Goal: Task Accomplishment & Management: Manage account settings

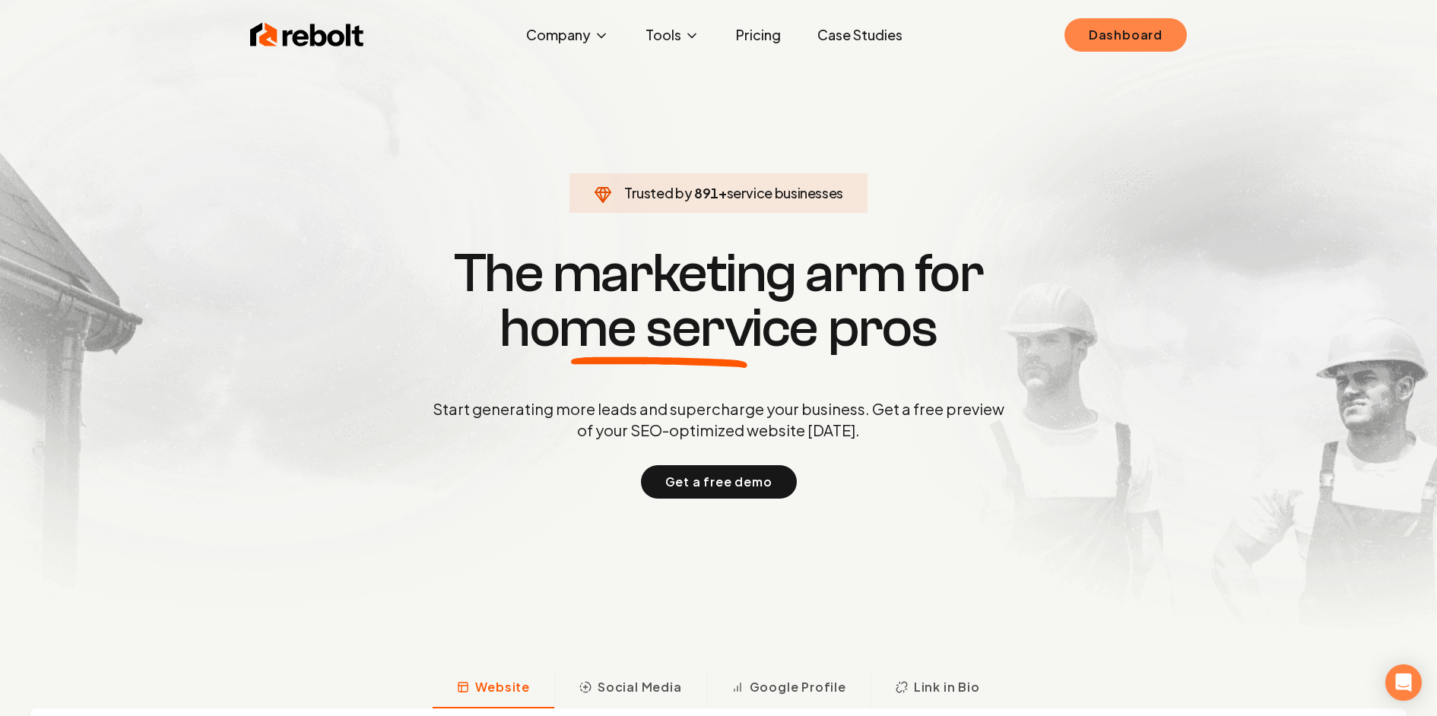
click at [1186, 33] on link "Dashboard" at bounding box center [1126, 34] width 122 height 33
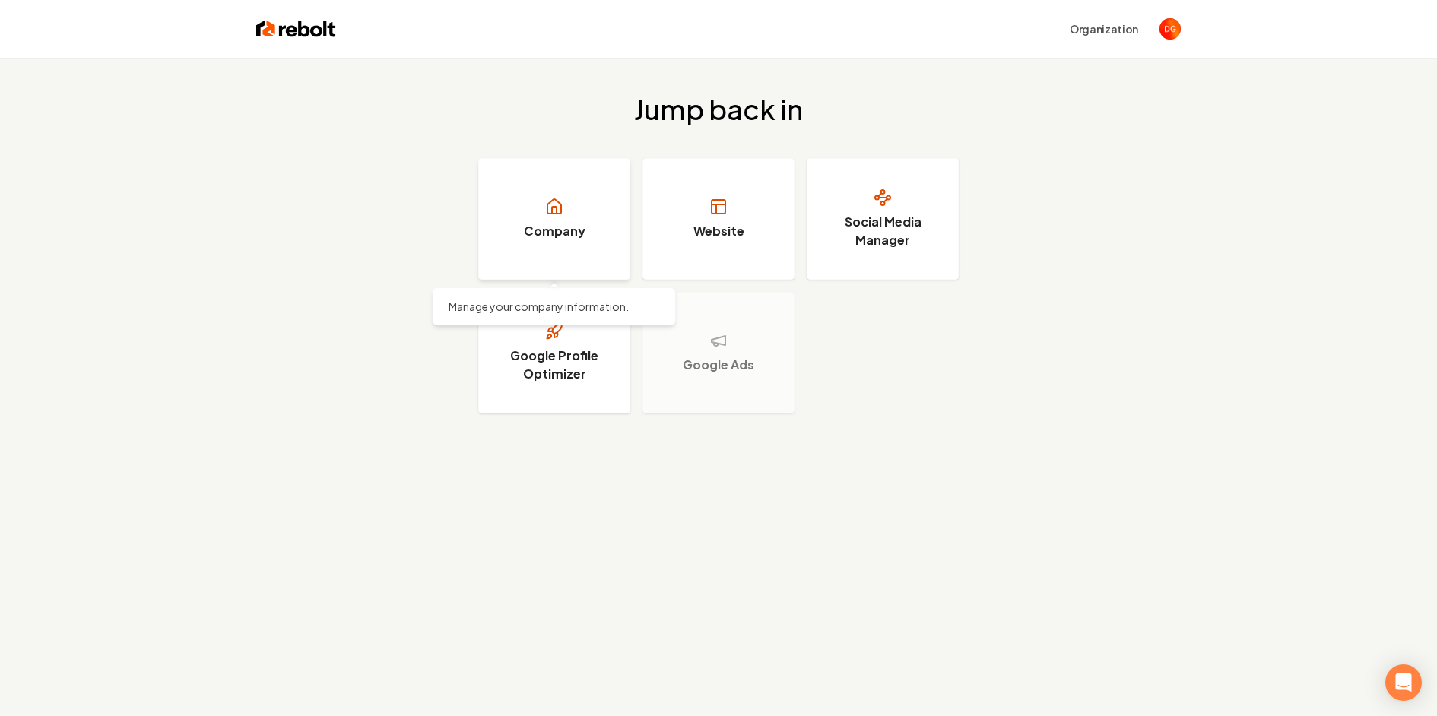
click at [601, 200] on link "Company" at bounding box center [554, 219] width 152 height 122
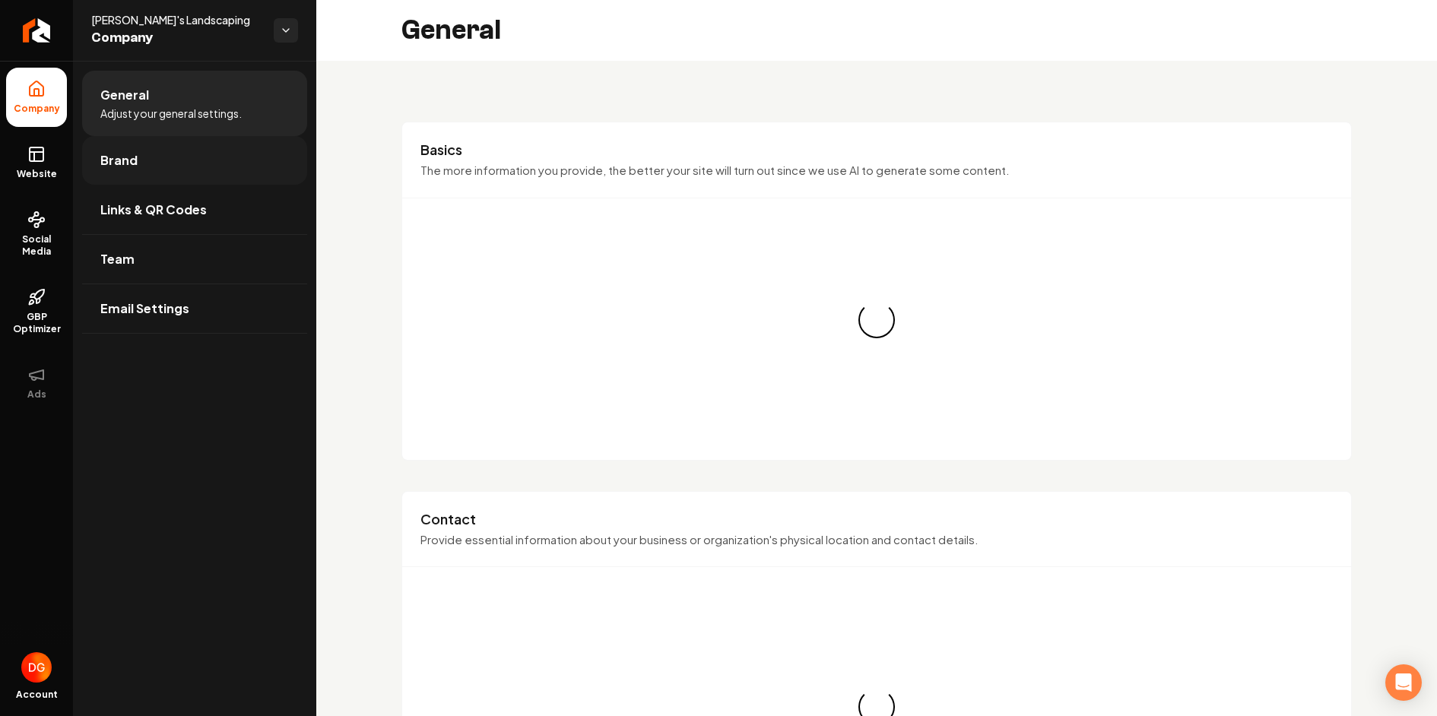
click at [202, 165] on link "Brand" at bounding box center [194, 160] width 225 height 49
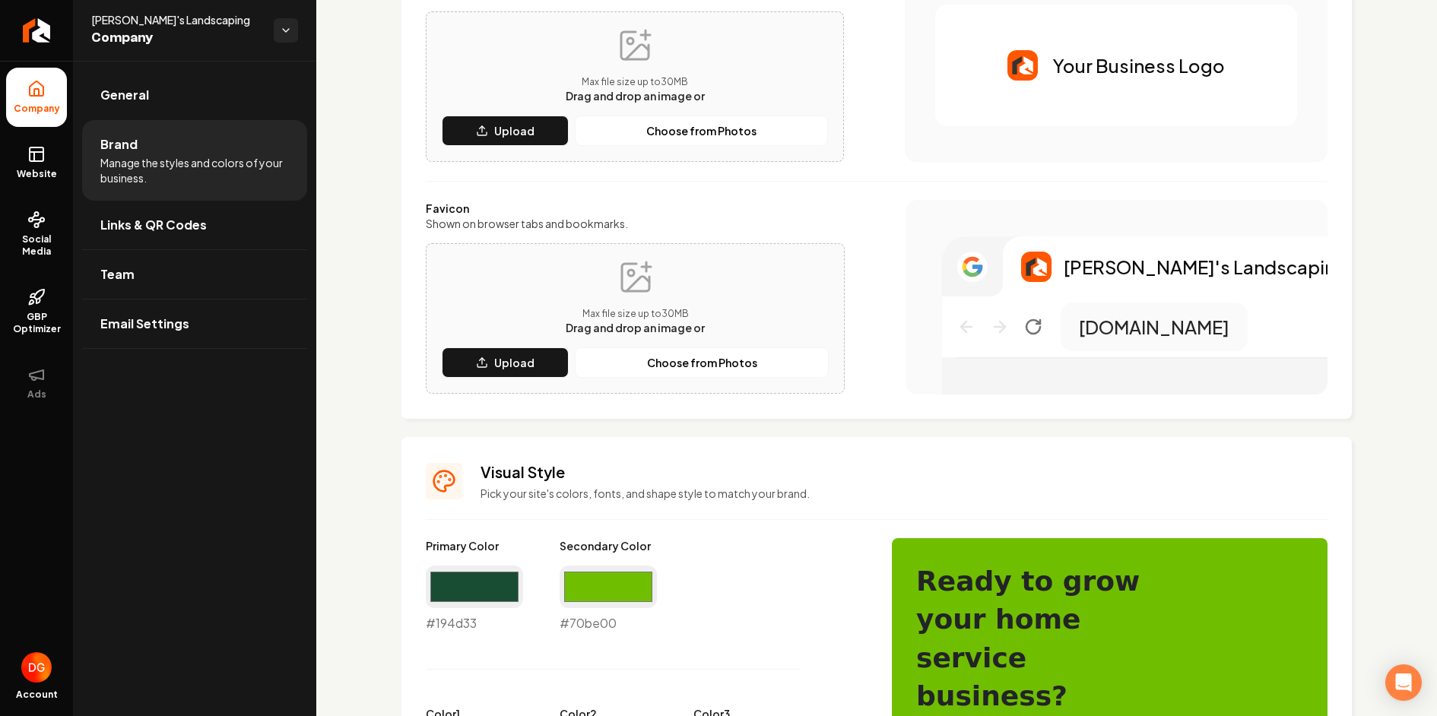
scroll to position [223, 0]
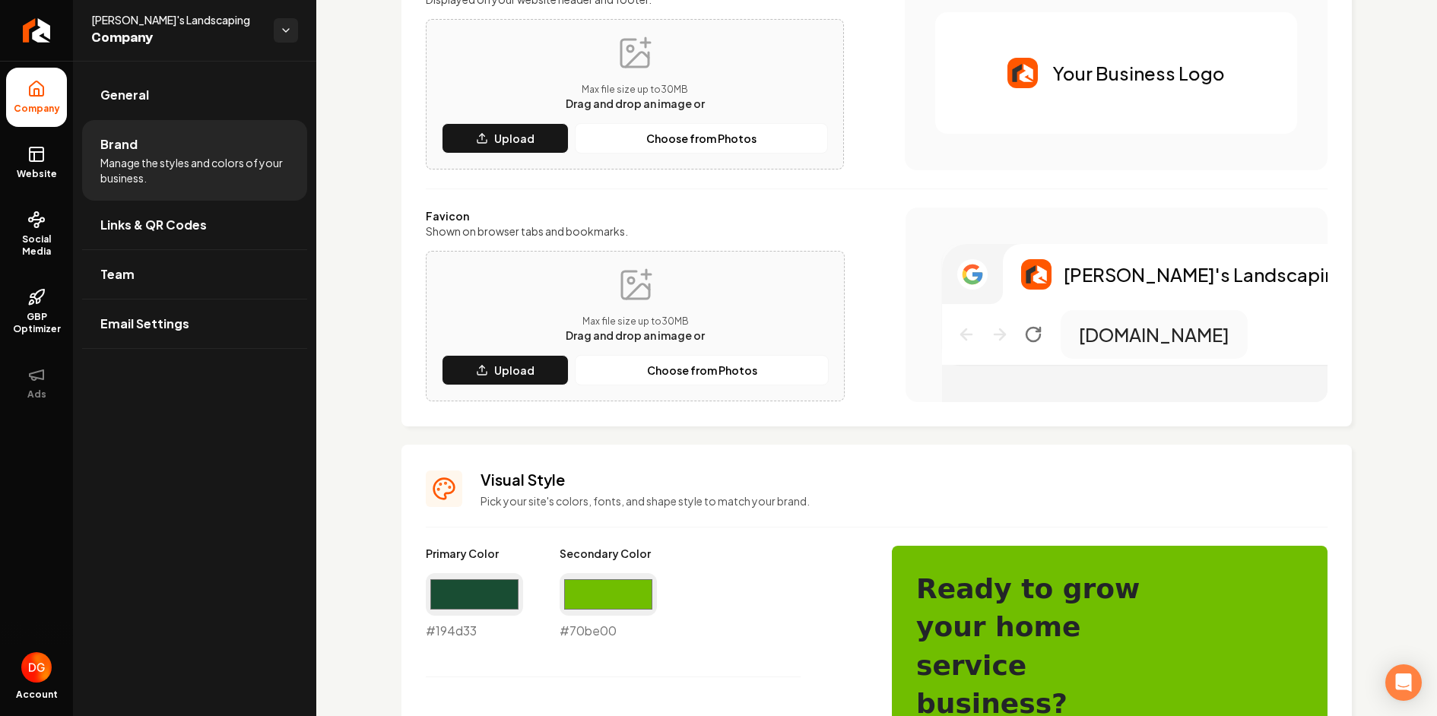
click at [601, 503] on p "Pick your site's colors, fonts, and shape style to match your brand." at bounding box center [904, 501] width 847 height 15
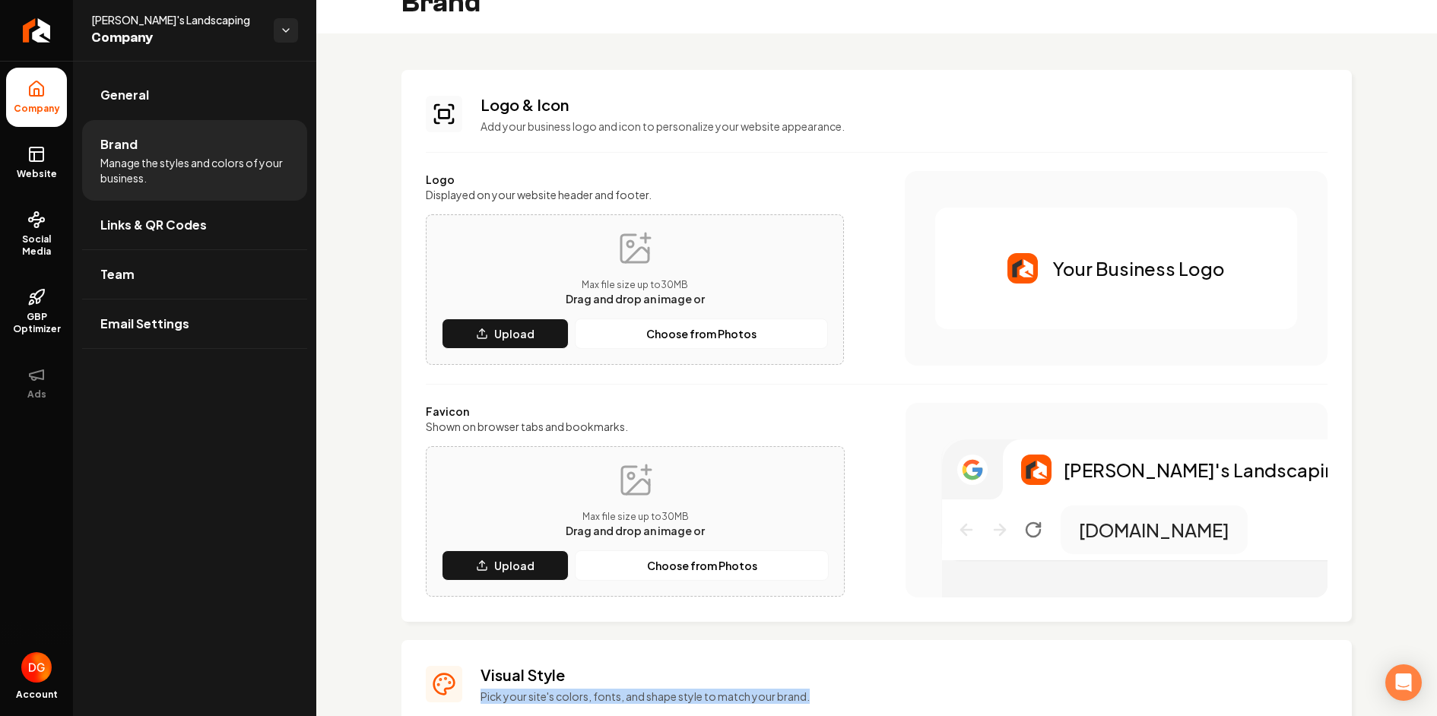
scroll to position [0, 0]
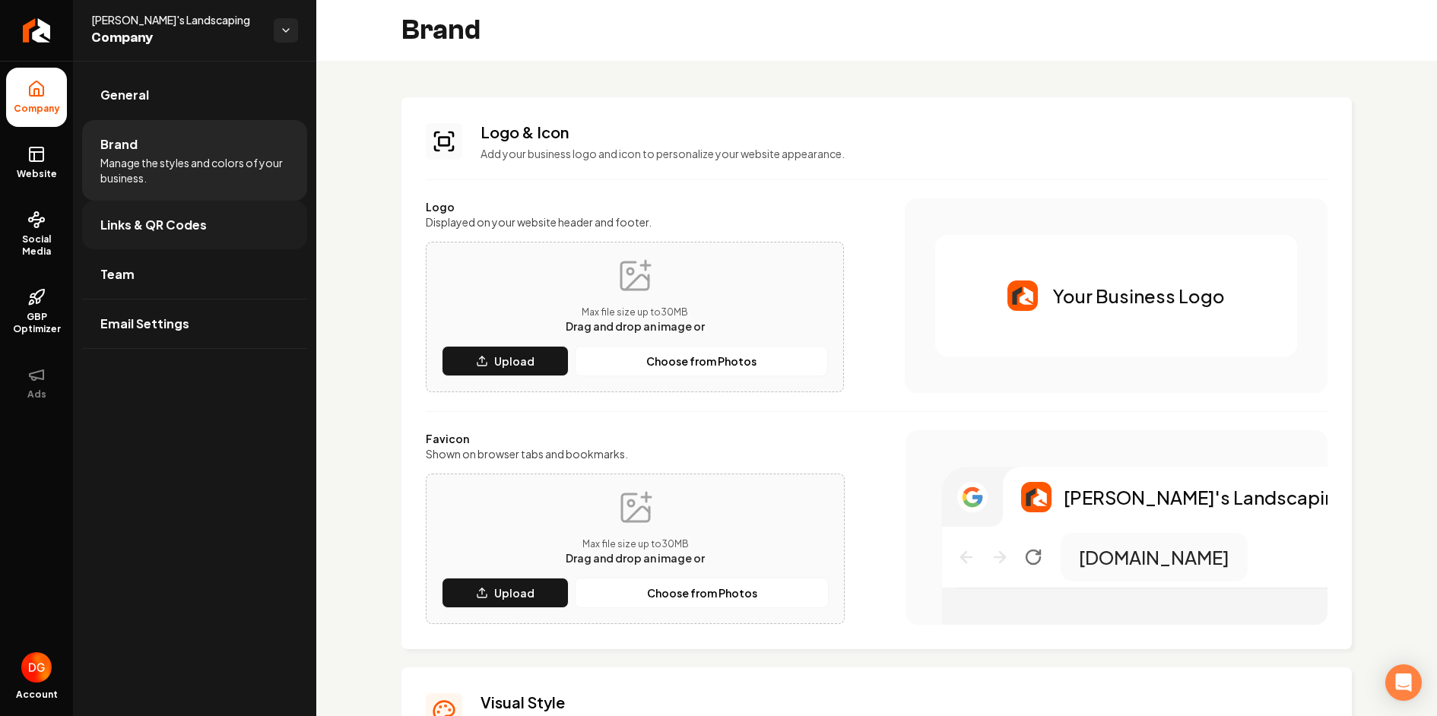
click at [149, 223] on span "Links & QR Codes" at bounding box center [153, 225] width 106 height 18
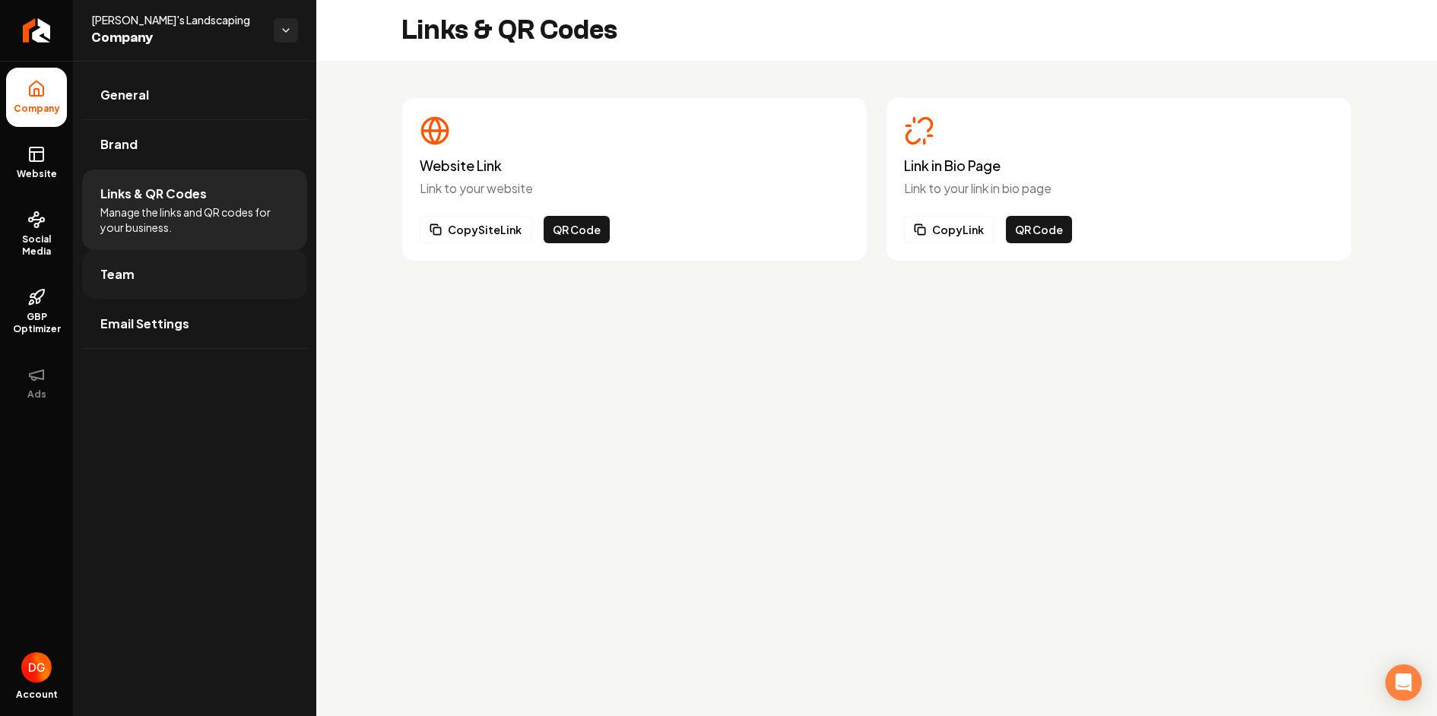
click at [152, 271] on link "Team" at bounding box center [194, 274] width 225 height 49
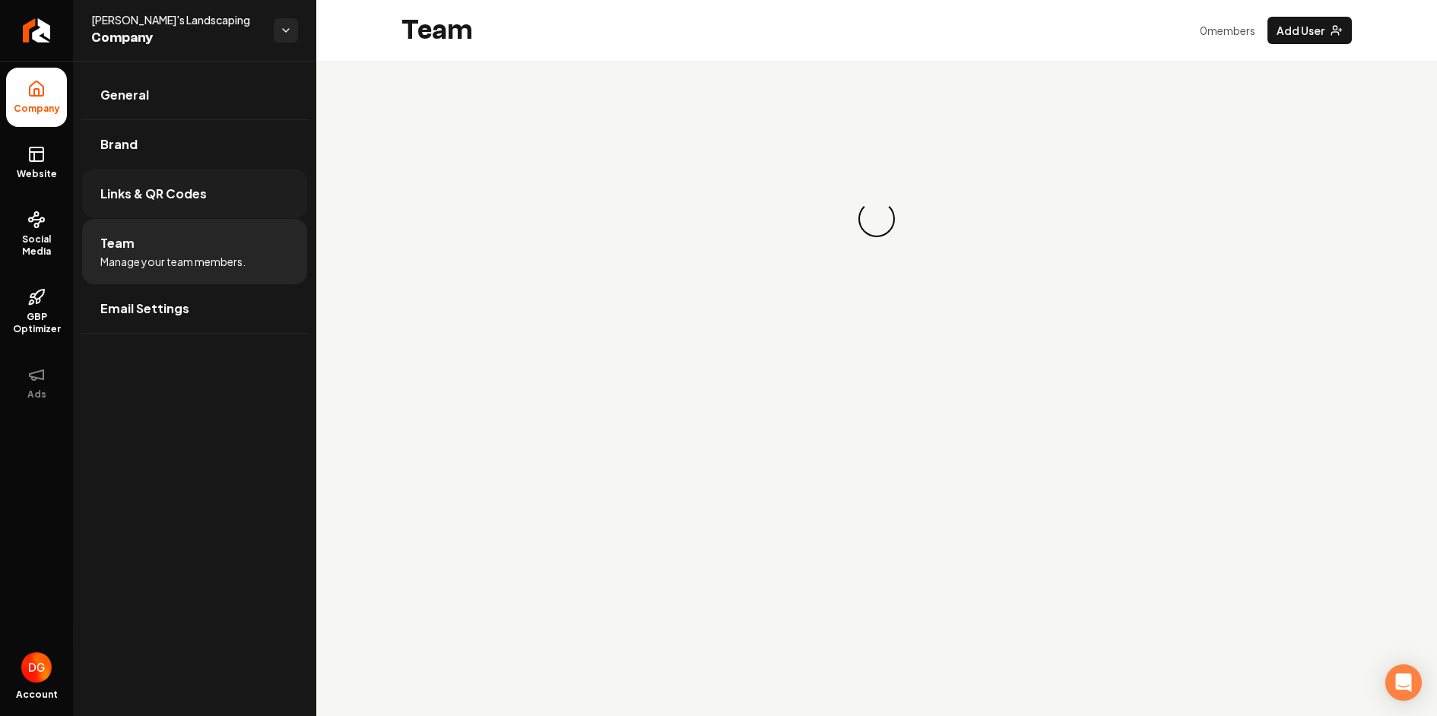
click at [156, 179] on link "Links & QR Codes" at bounding box center [194, 194] width 225 height 49
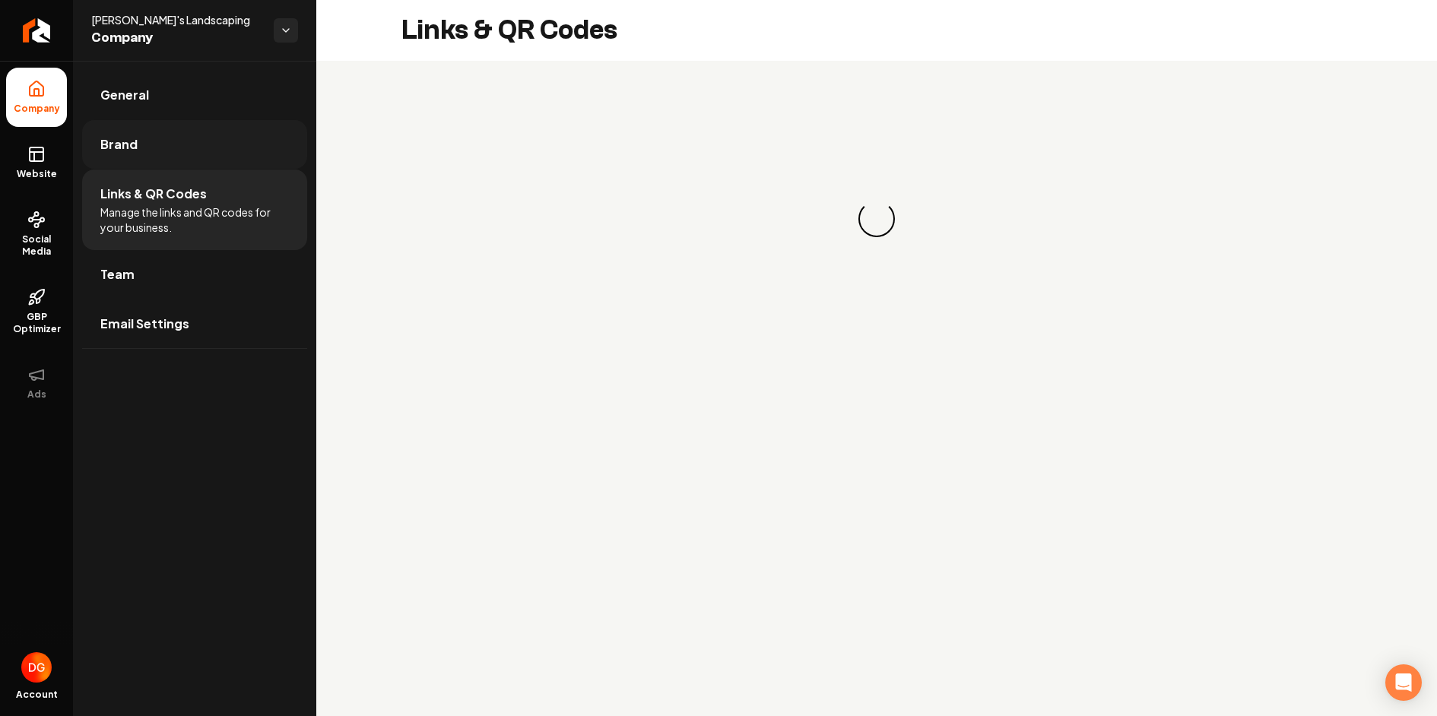
click at [154, 141] on link "Brand" at bounding box center [194, 144] width 225 height 49
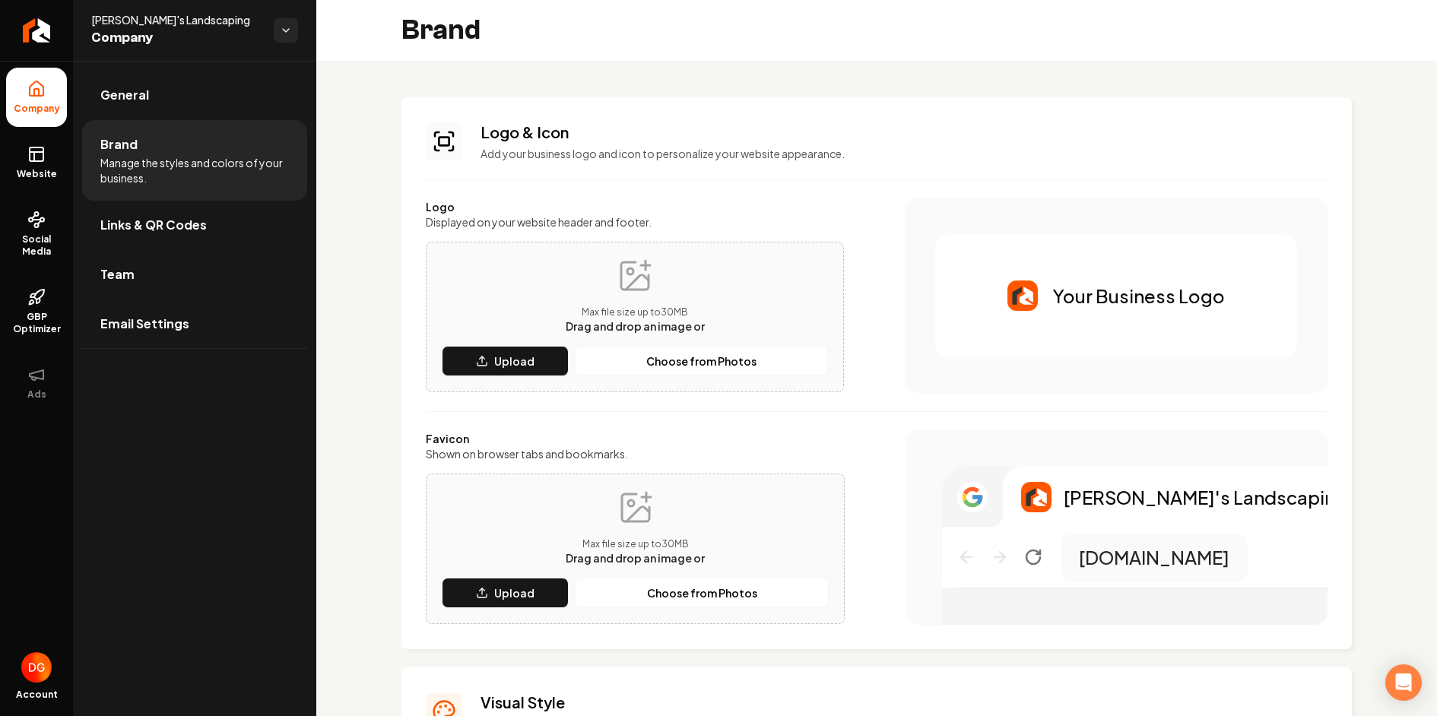
click at [541, 154] on p "Add your business logo and icon to personalize your website appearance." at bounding box center [904, 153] width 847 height 15
copy p "Add your business logo and icon to personalize your website appearance."
click at [30, 163] on icon at bounding box center [36, 154] width 18 height 18
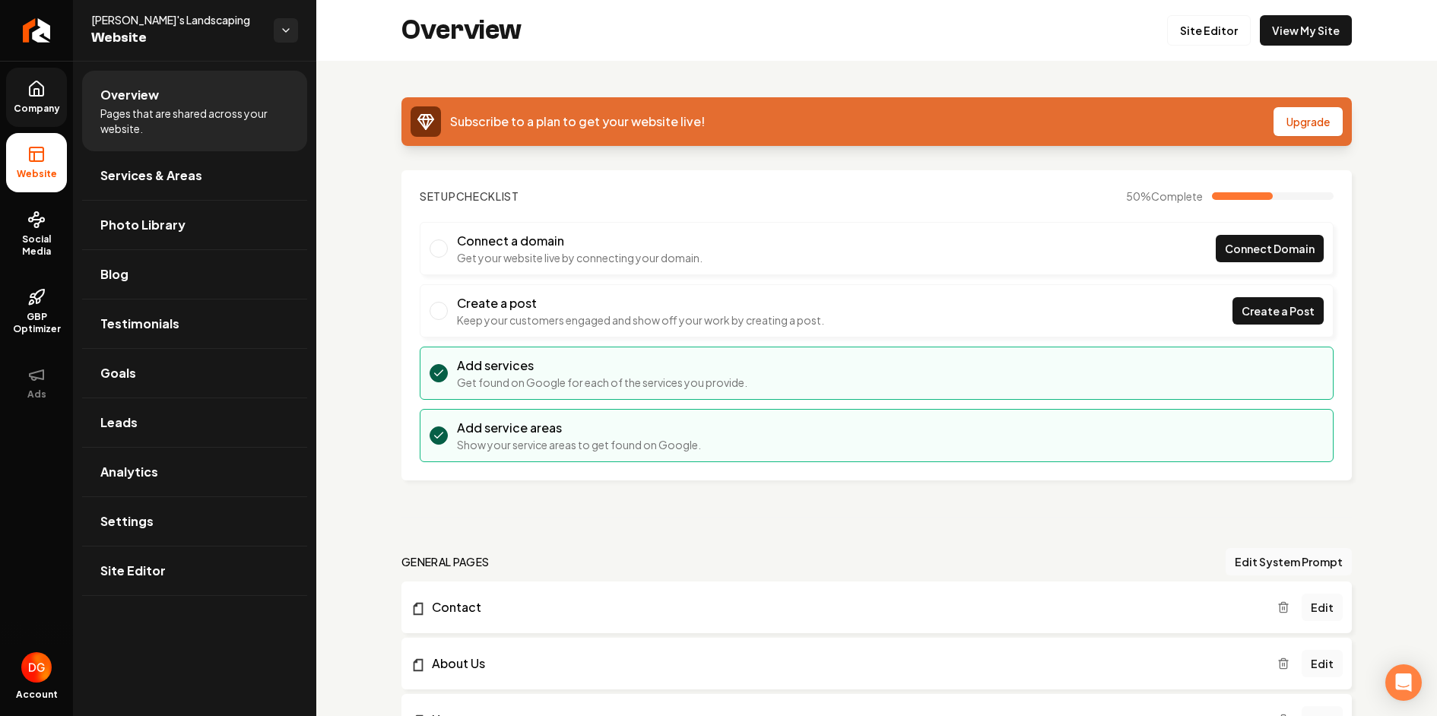
click at [41, 89] on icon at bounding box center [36, 89] width 18 height 18
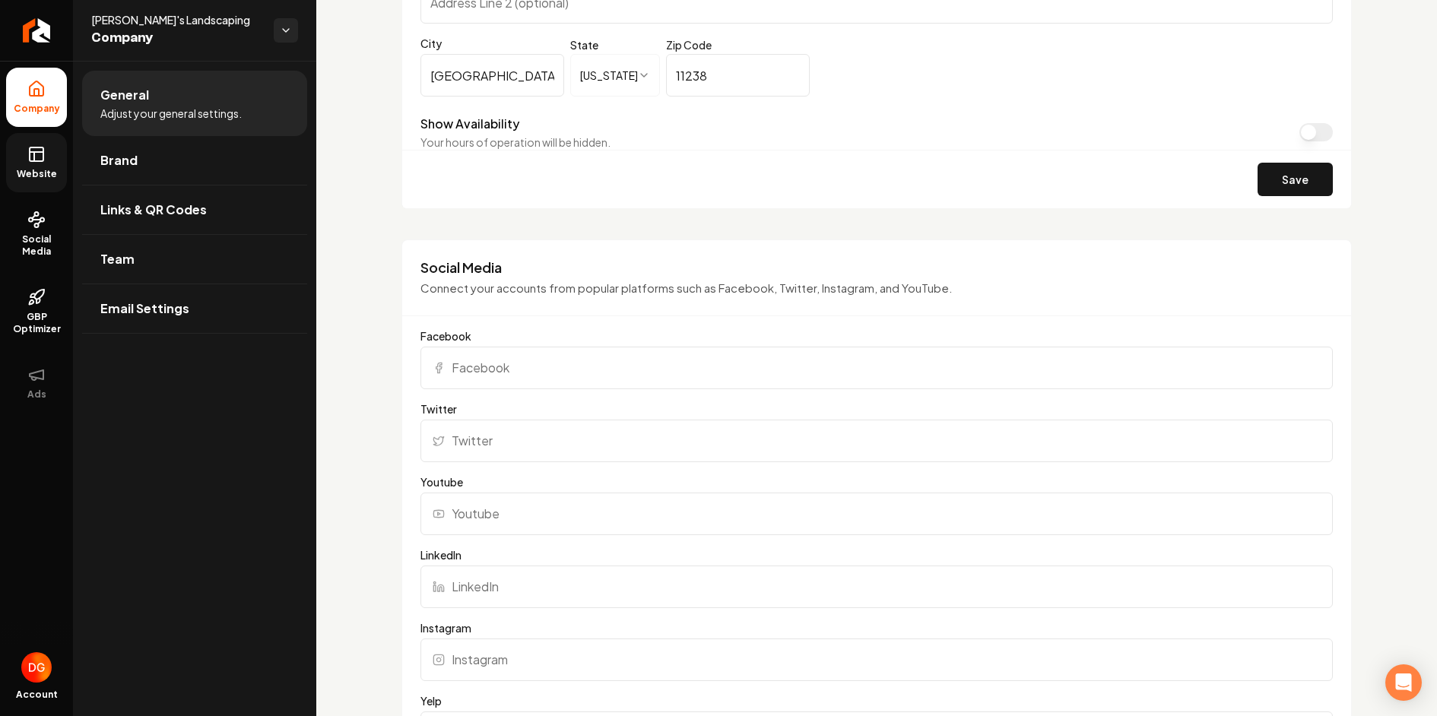
scroll to position [1051, 0]
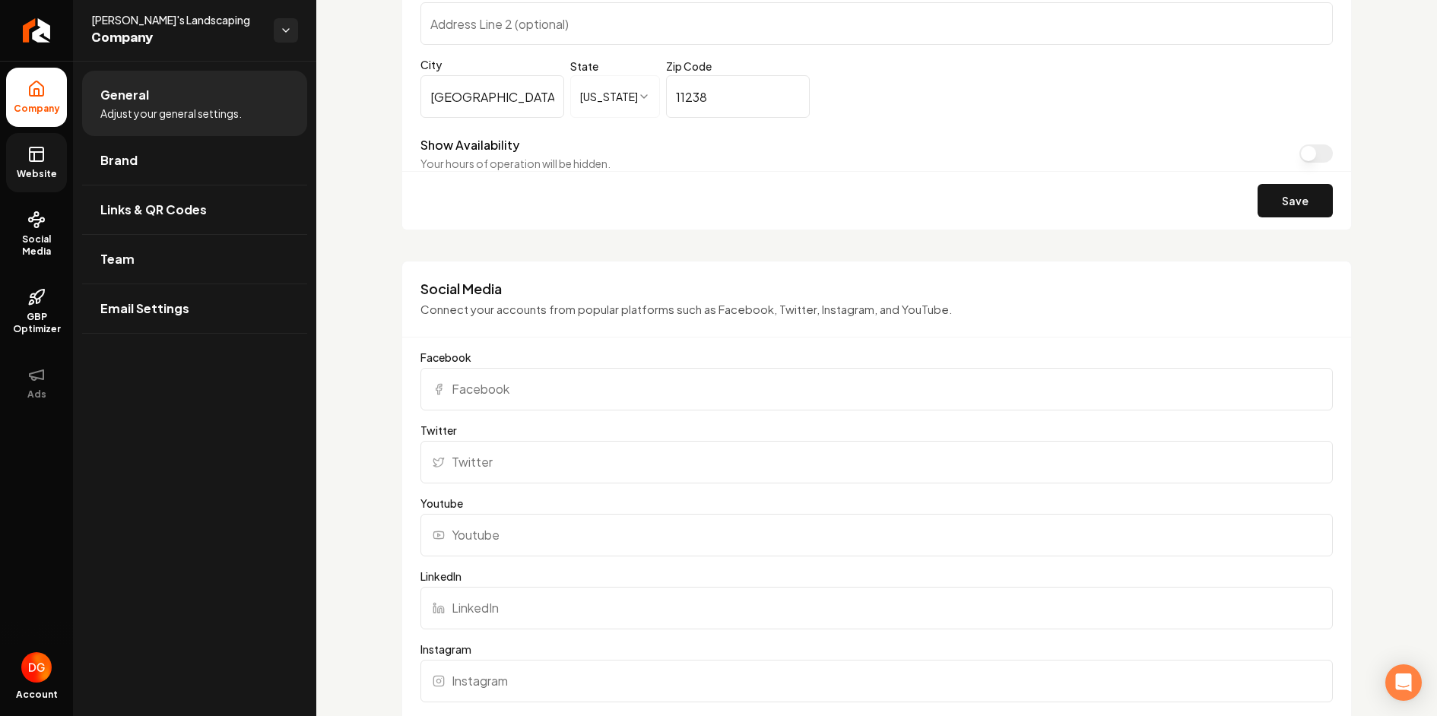
click at [509, 306] on p "Connect your accounts from popular platforms such as Facebook, Twitter, Instagr…" at bounding box center [877, 309] width 913 height 17
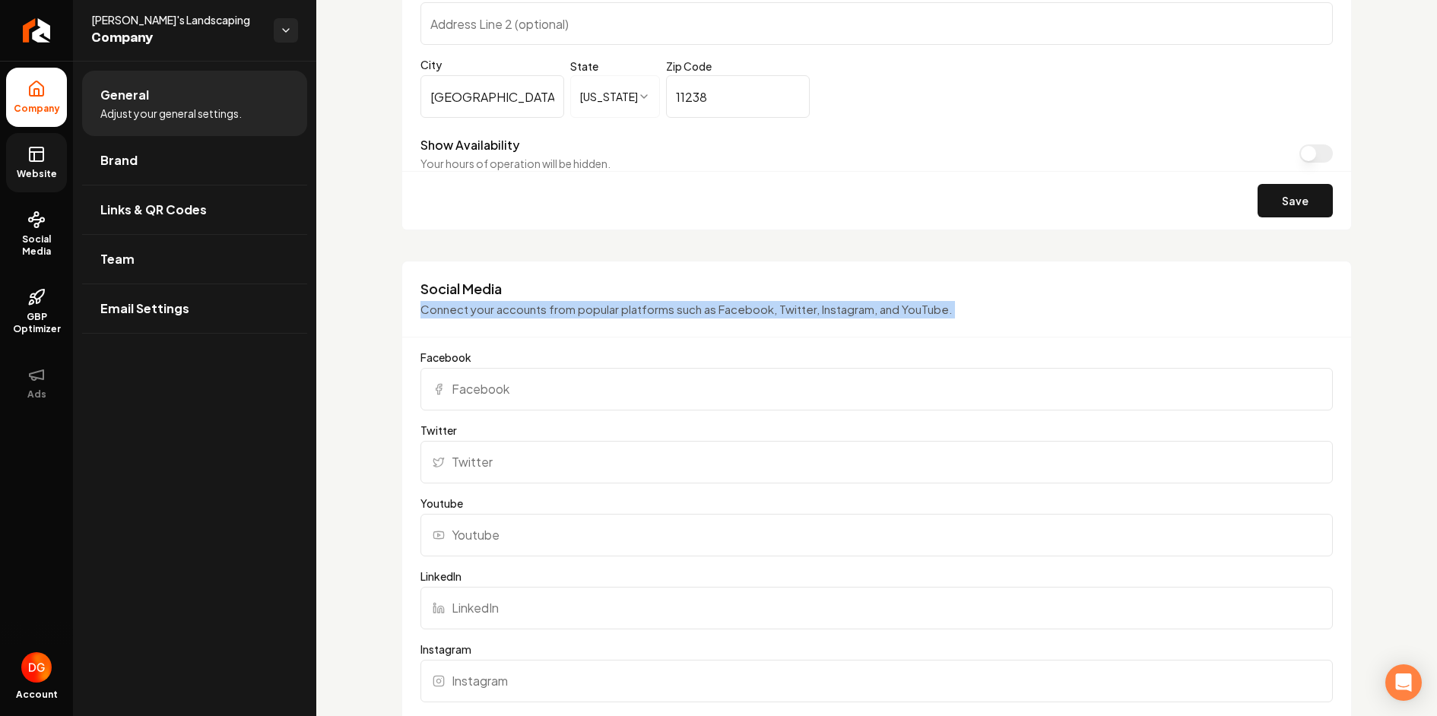
click at [509, 306] on p "Connect your accounts from popular platforms such as Facebook, Twitter, Instagr…" at bounding box center [877, 309] width 913 height 17
copy p "Connect your accounts from popular platforms such as Facebook, Twitter, Instagr…"
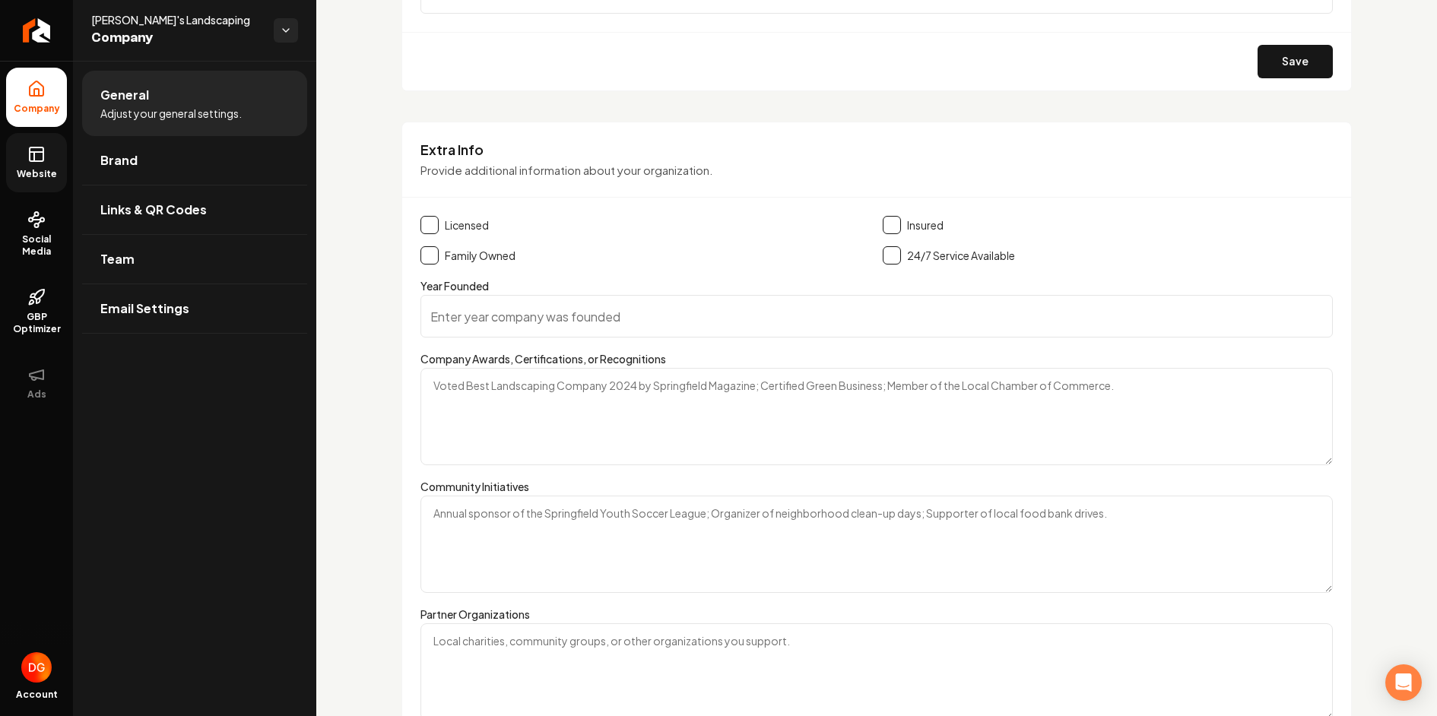
scroll to position [2261, 0]
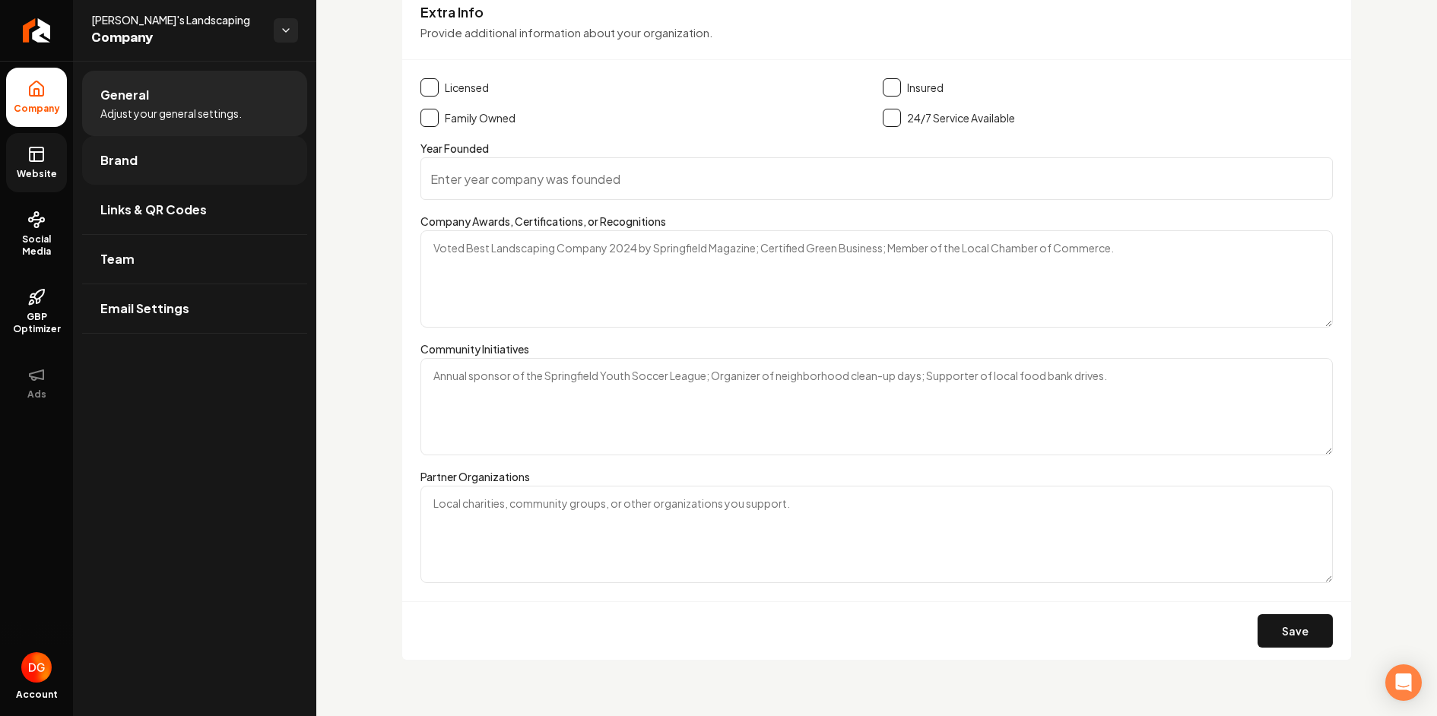
click at [179, 163] on link "Brand" at bounding box center [194, 160] width 225 height 49
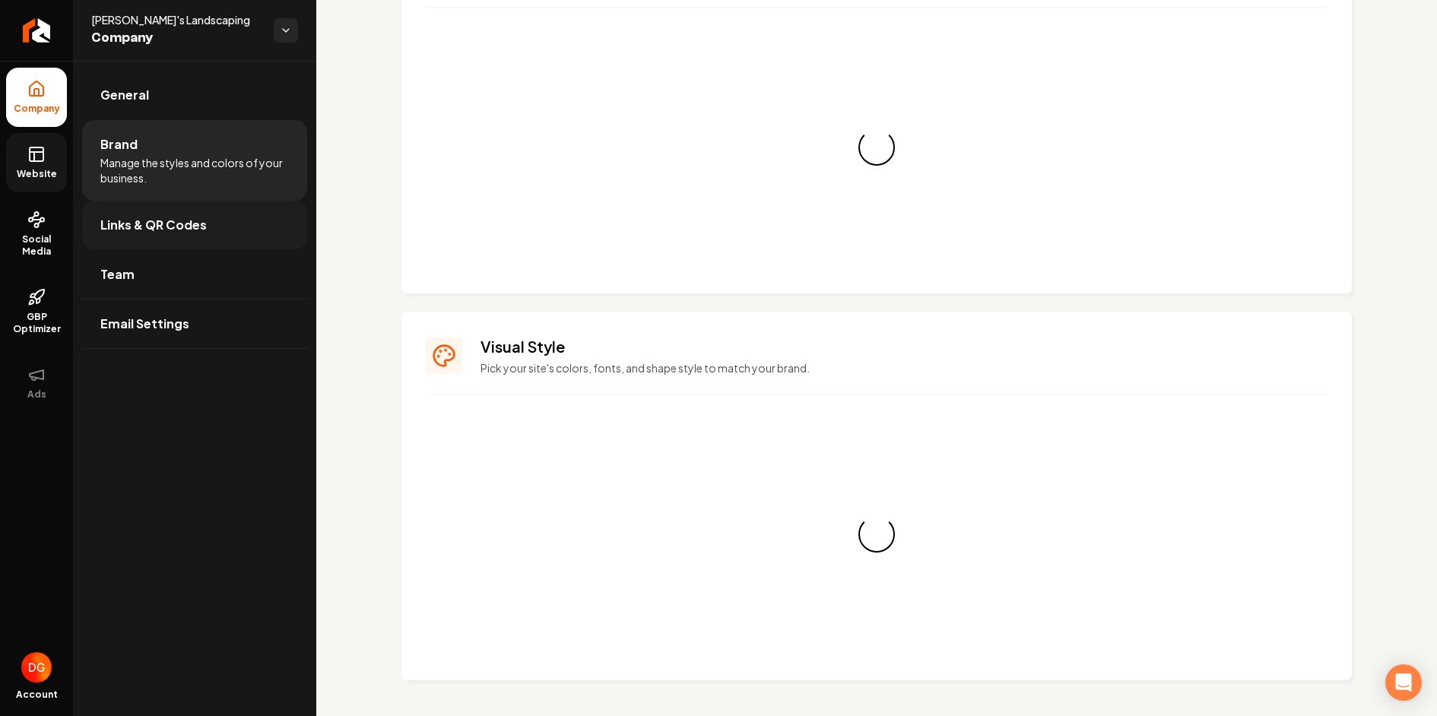
scroll to position [1038, 0]
